Goal: Find specific page/section: Find specific page/section

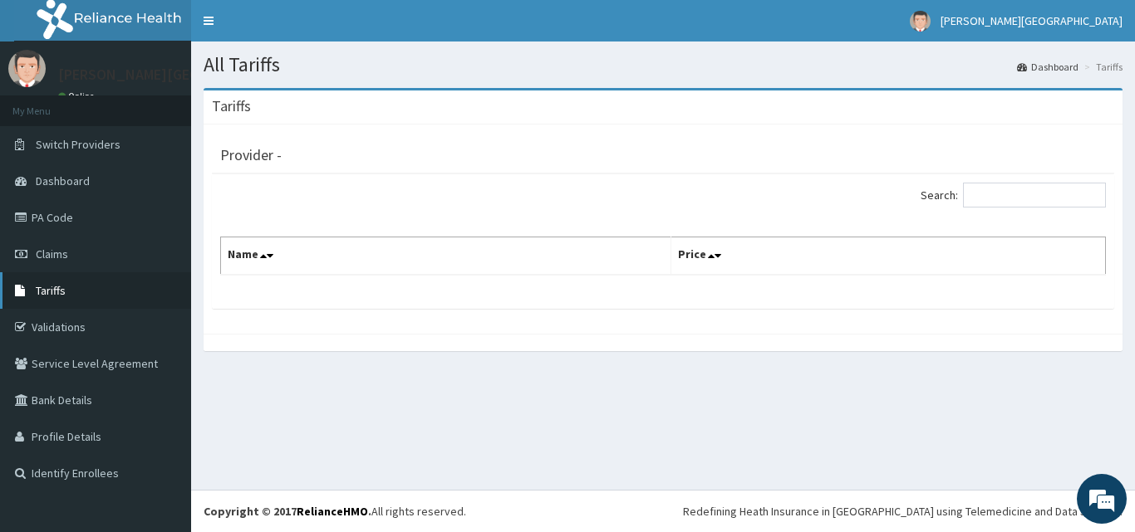
click at [57, 289] on span "Tariffs" at bounding box center [51, 290] width 30 height 15
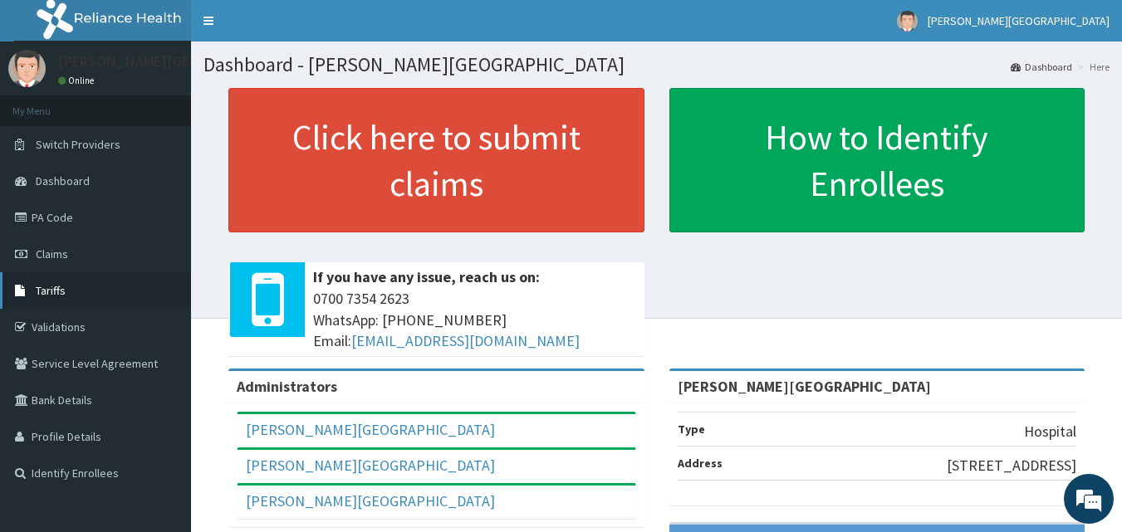
click at [66, 295] on link "Tariffs" at bounding box center [95, 290] width 191 height 37
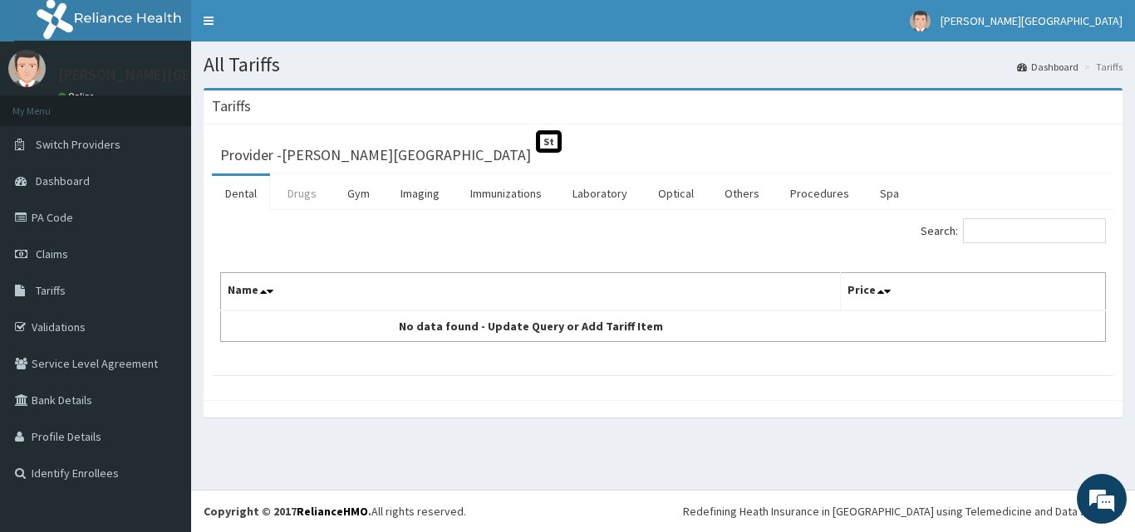
click at [299, 194] on link "Drugs" at bounding box center [302, 193] width 56 height 35
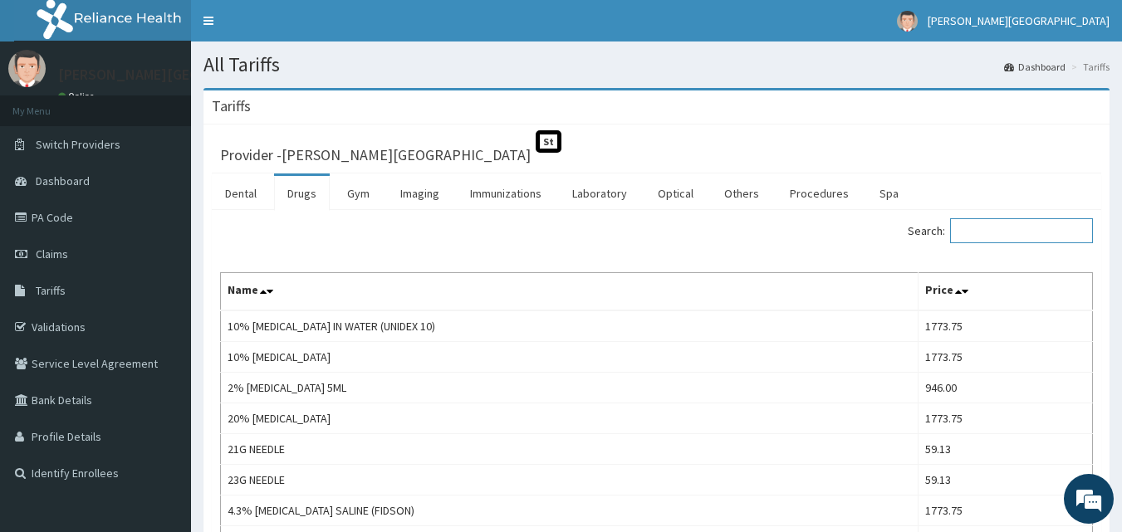
click at [988, 229] on input "Search:" at bounding box center [1021, 230] width 143 height 25
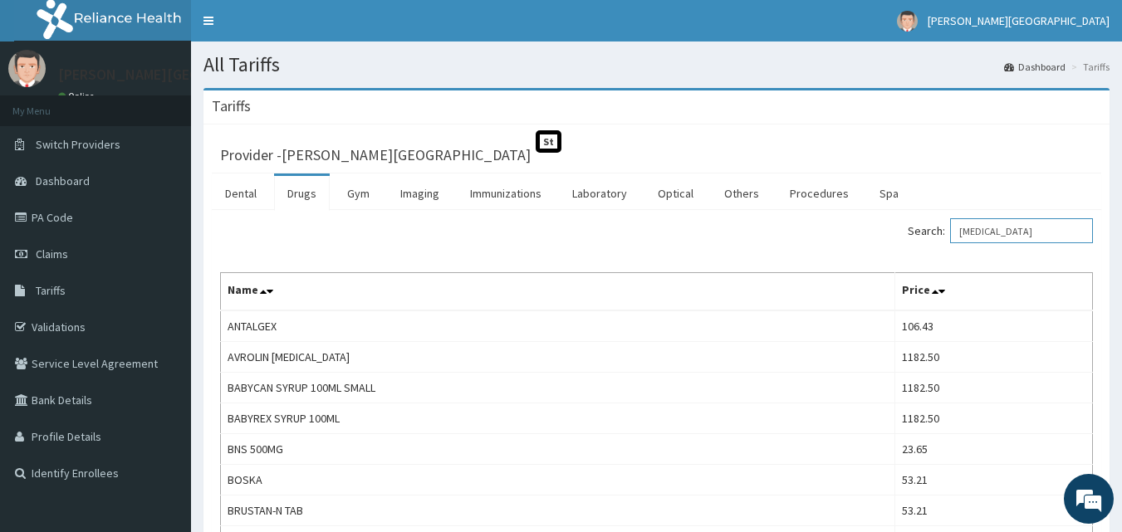
click at [1042, 232] on input "[MEDICAL_DATA]" at bounding box center [1021, 230] width 143 height 25
type input "[MEDICAL_DATA] IN"
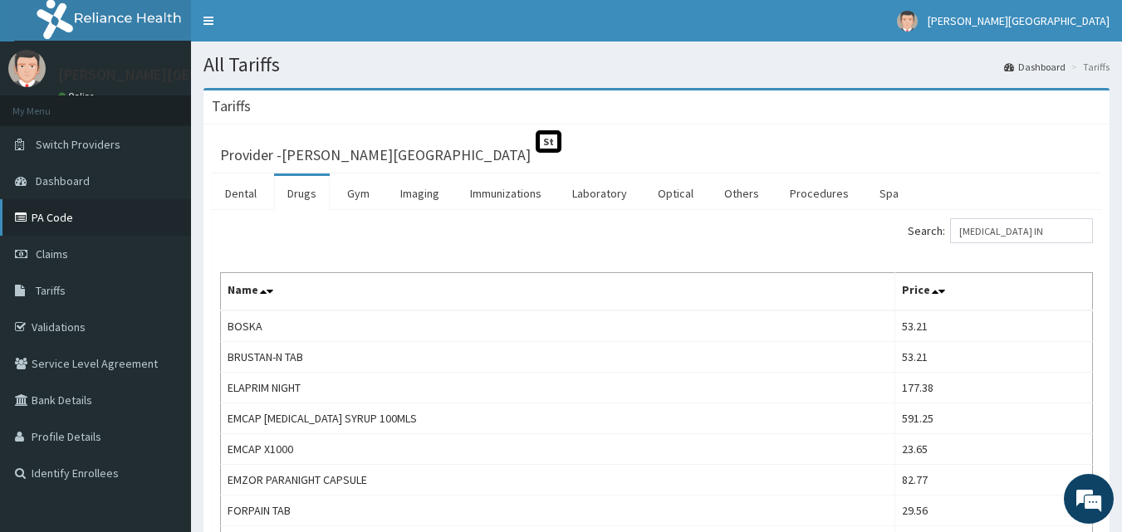
click at [49, 218] on link "PA Code" at bounding box center [95, 217] width 191 height 37
